Goal: Check status: Check status

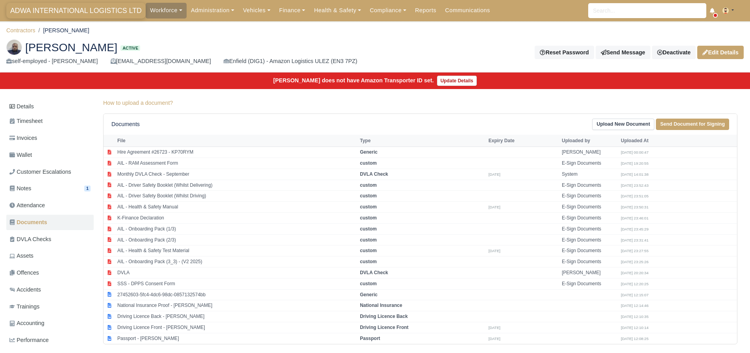
click at [109, 12] on span "ADWA INTERNATIONAL LOGISTICS LTD" at bounding box center [75, 11] width 139 height 16
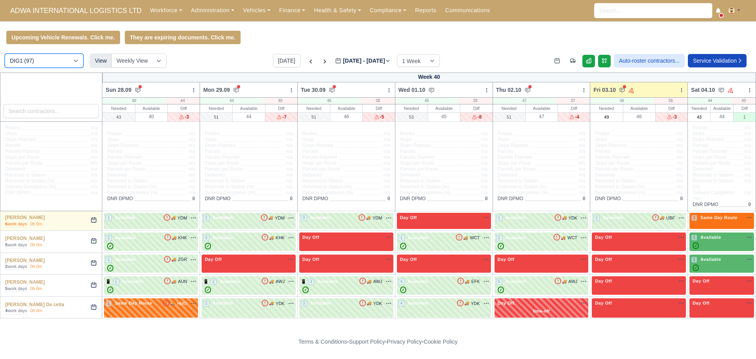
click at [59, 57] on select "DIG1 (97) DHW1 (59)" at bounding box center [44, 61] width 79 height 14
select select "2"
click at [5, 55] on select "DIG1 (97) DHW1 (59)" at bounding box center [44, 61] width 79 height 14
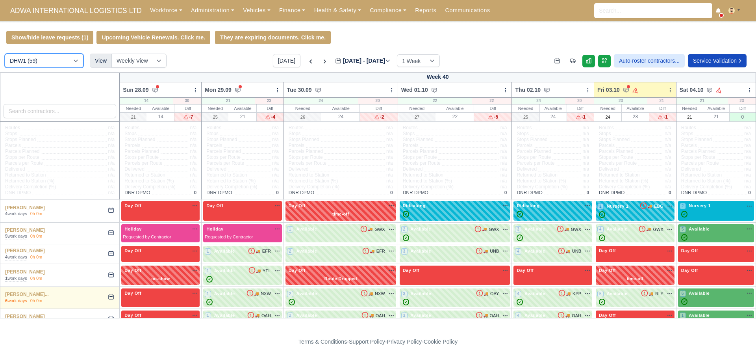
click at [59, 60] on select "DIG1 (97) DHW1 (59)" at bounding box center [44, 61] width 79 height 14
select select "1"
click at [5, 55] on select "DIG1 (97) DHW1 (59)" at bounding box center [44, 61] width 79 height 14
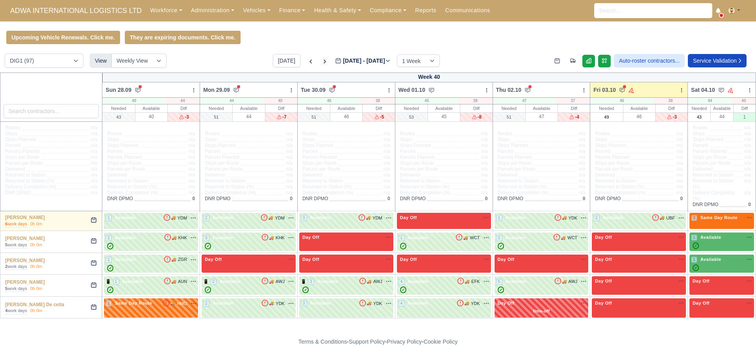
click at [321, 61] on icon at bounding box center [325, 61] width 8 height 8
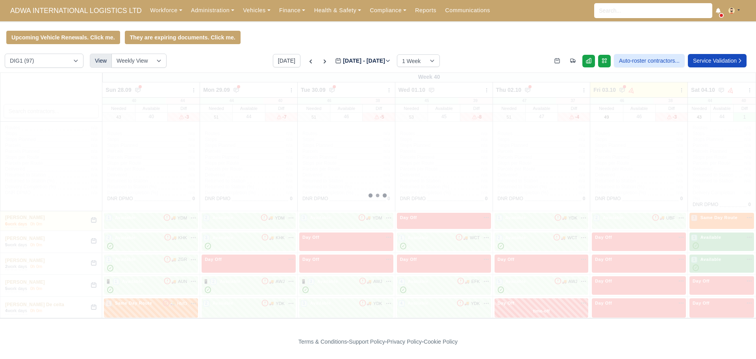
type input "[DATE]"
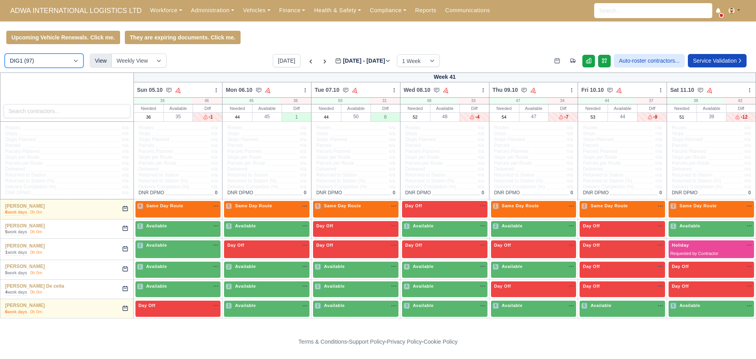
click at [41, 61] on select "DIG1 (97) DHW1 (59)" at bounding box center [44, 61] width 79 height 14
select select "2"
click at [5, 55] on select "DIG1 (97) DHW1 (59)" at bounding box center [44, 61] width 79 height 14
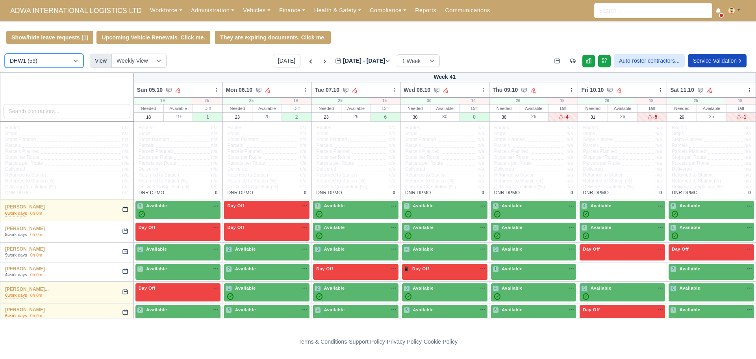
click at [69, 65] on select "DIG1 (97) DHW1 (59)" at bounding box center [44, 61] width 79 height 14
select select "1"
click at [5, 55] on select "DIG1 (97) DHW1 (59)" at bounding box center [44, 61] width 79 height 14
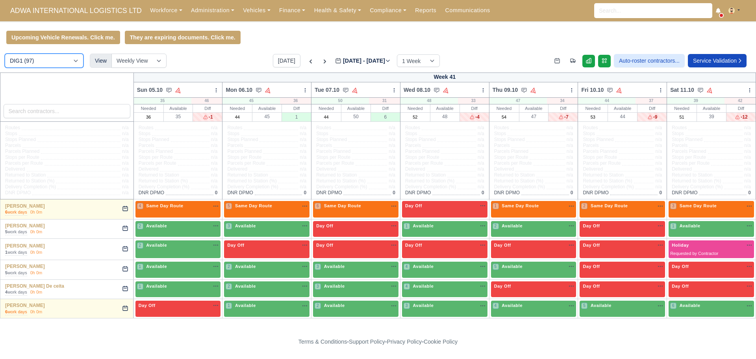
click at [58, 57] on select "DIG1 (97) DHW1 (59)" at bounding box center [44, 61] width 79 height 14
select select "2"
click at [5, 55] on select "DIG1 (97) DHW1 (59)" at bounding box center [44, 61] width 79 height 14
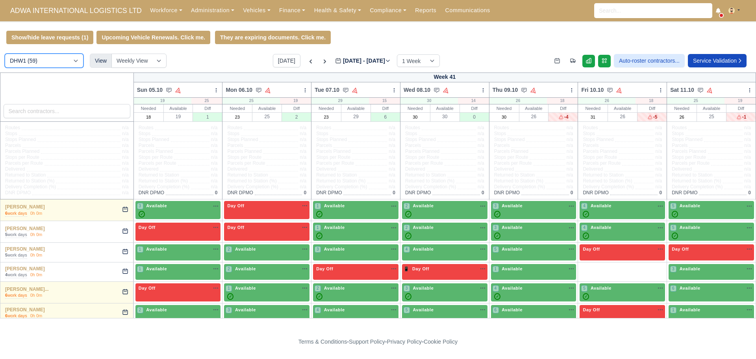
click at [67, 63] on select "DIG1 (97) DHW1 (59)" at bounding box center [44, 61] width 79 height 14
select select "1"
click at [5, 55] on select "DIG1 (97) DHW1 (59)" at bounding box center [44, 61] width 79 height 14
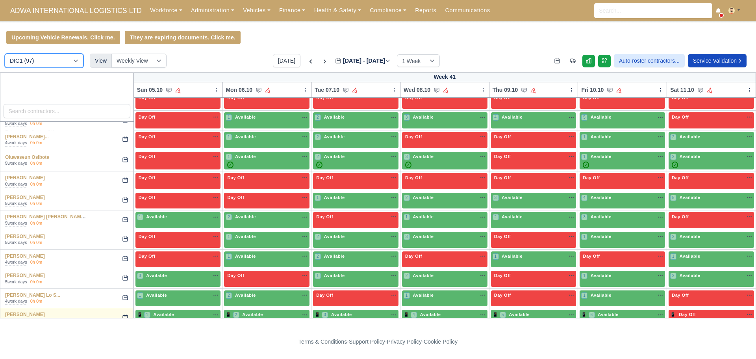
scroll to position [1085, 0]
